Goal: Task Accomplishment & Management: Use online tool/utility

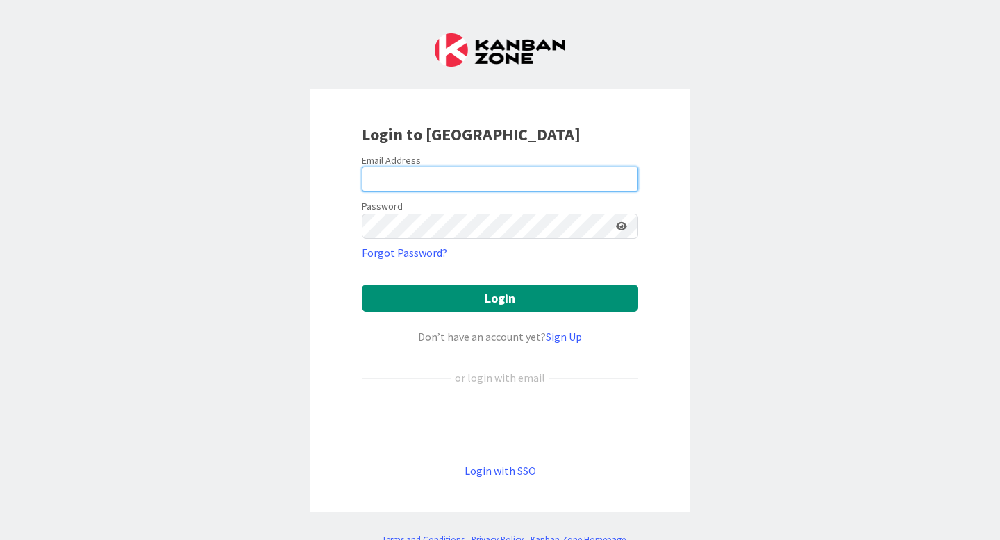
type input "[PERSON_NAME][EMAIL_ADDRESS][PERSON_NAME][DOMAIN_NAME]"
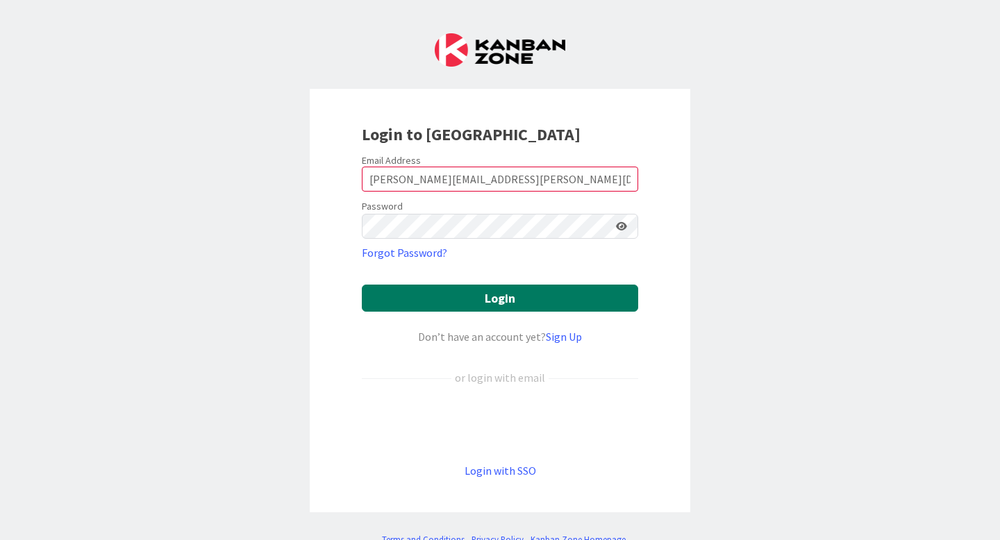
click at [537, 297] on button "Login" at bounding box center [500, 298] width 276 height 27
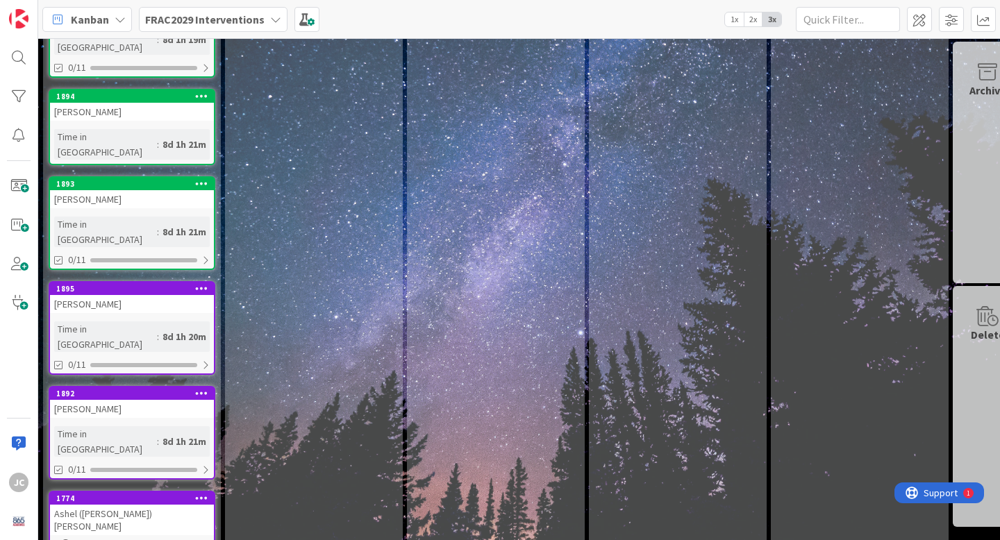
scroll to position [142, 0]
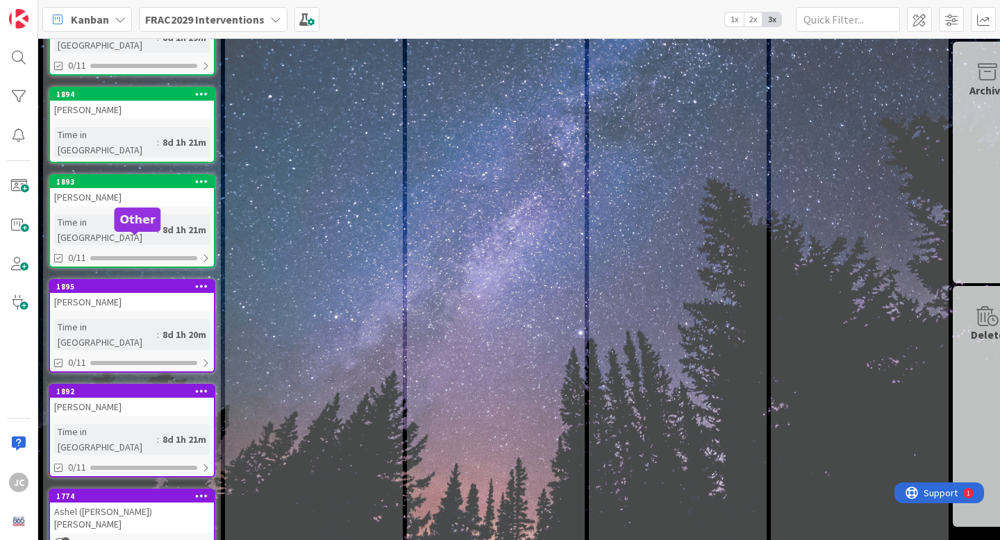
click at [172, 282] on div "1895" at bounding box center [135, 287] width 158 height 10
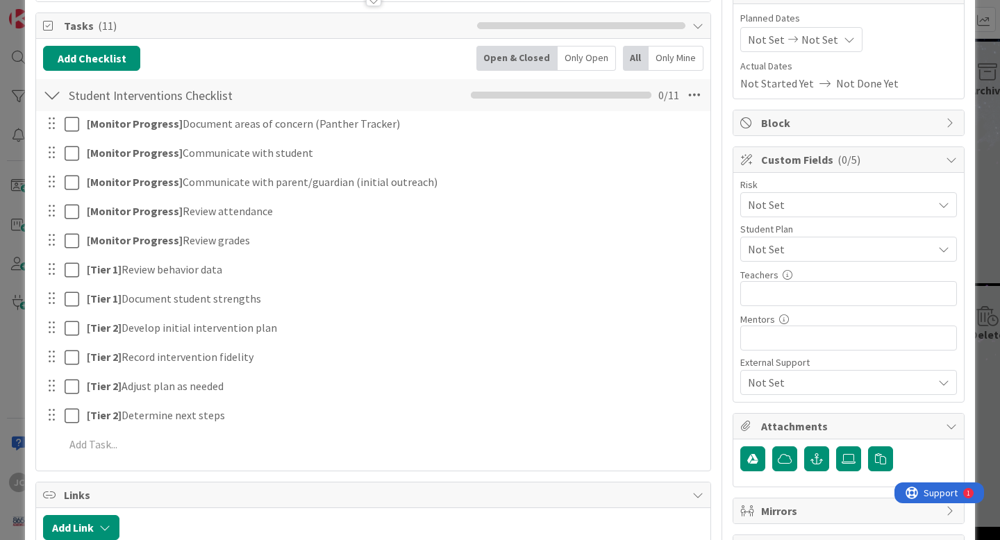
scroll to position [172, 0]
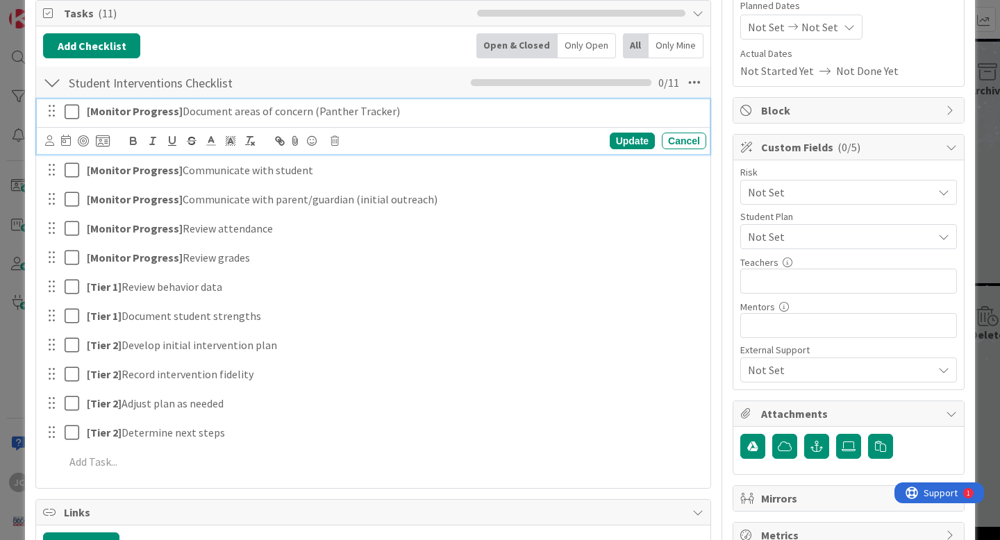
click at [67, 111] on icon at bounding box center [72, 112] width 15 height 17
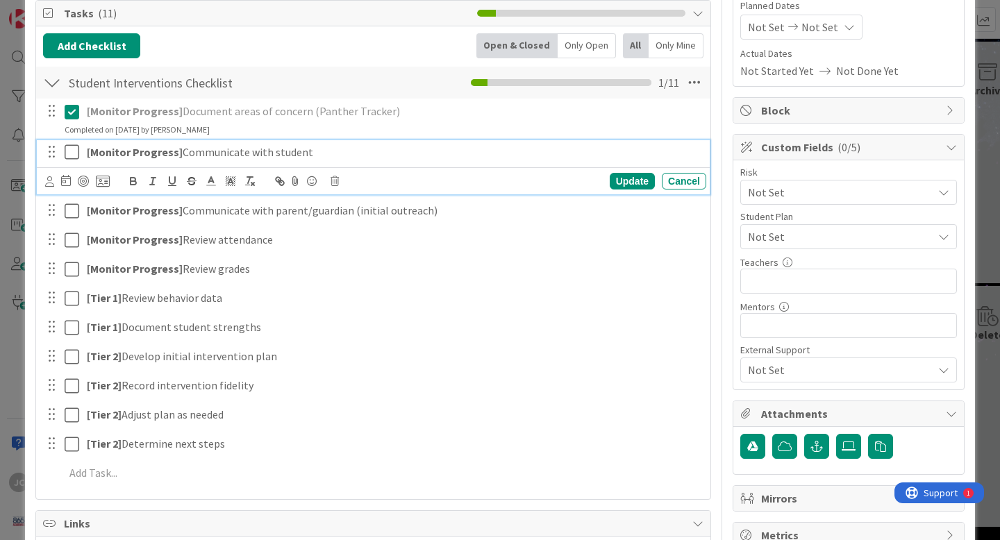
click at [73, 151] on icon at bounding box center [72, 152] width 15 height 17
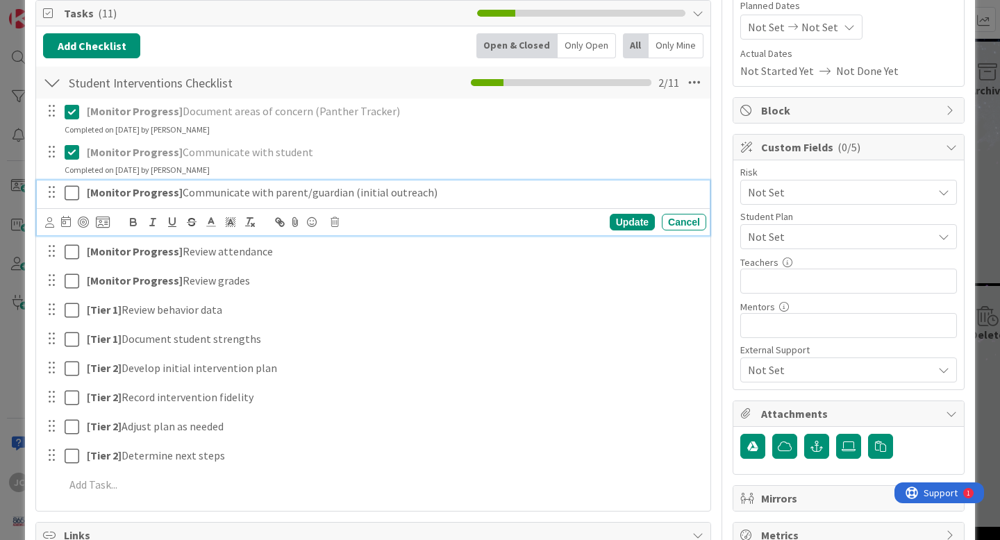
click at [65, 201] on icon at bounding box center [72, 193] width 15 height 17
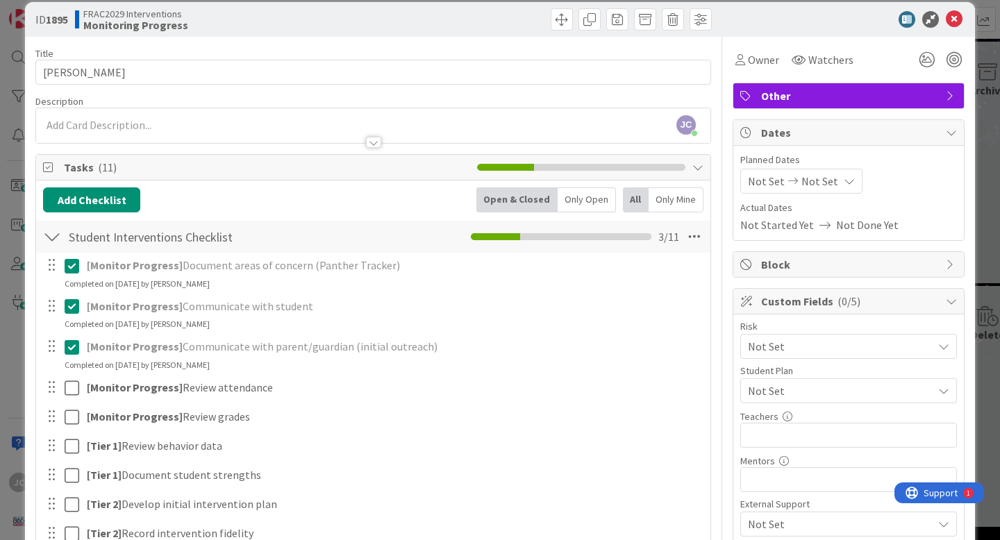
scroll to position [0, 0]
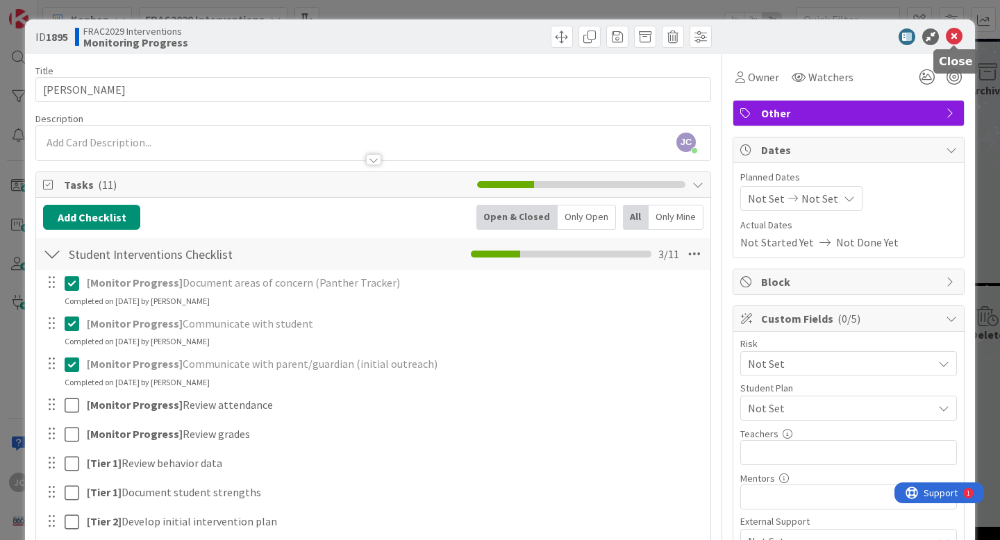
click at [955, 40] on icon at bounding box center [954, 36] width 17 height 17
